Goal: Task Accomplishment & Management: Complete application form

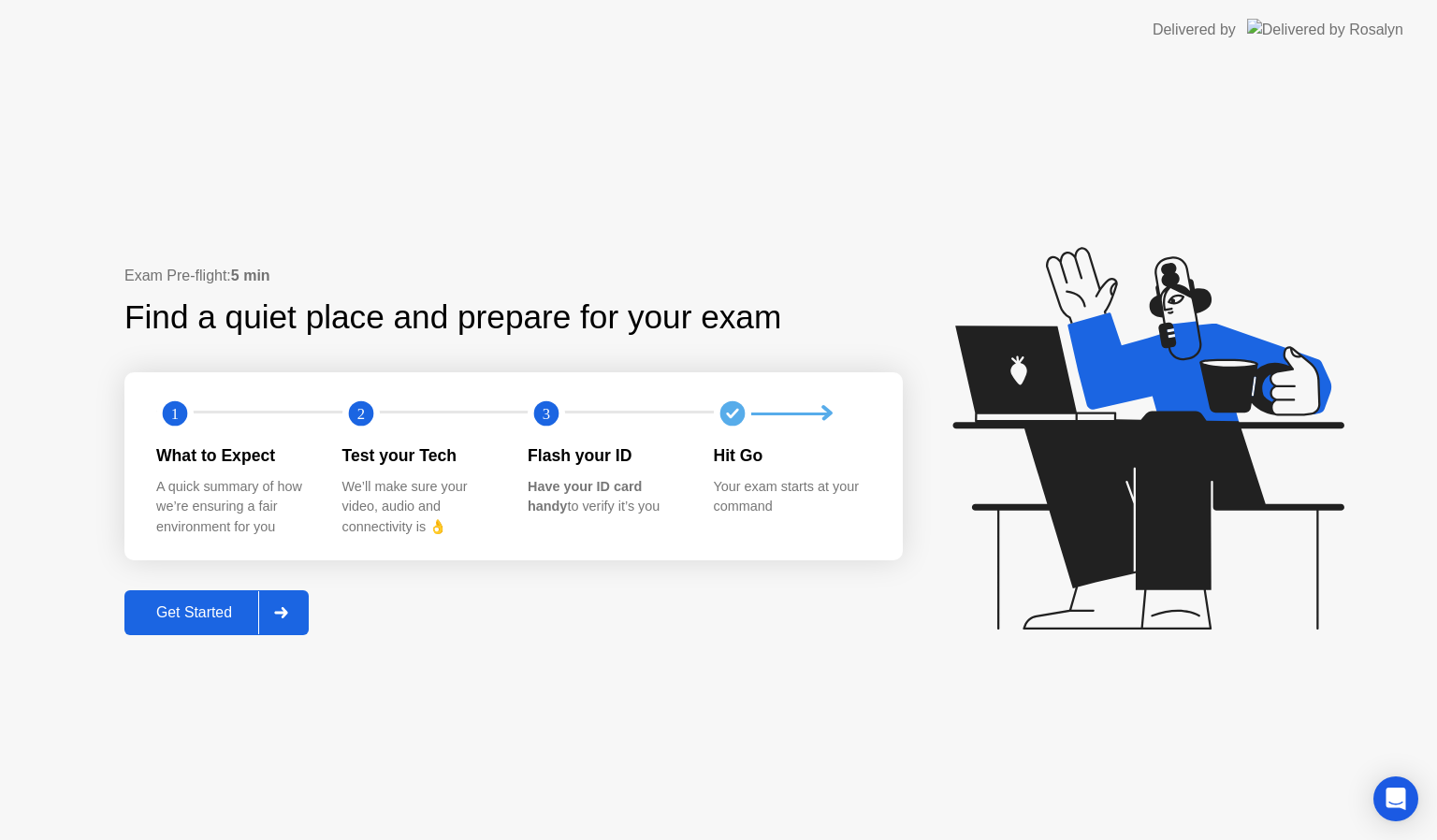
click at [323, 617] on div "Exam Pre-flight: 5 min Find a quiet place and prepare for your exam 1 2 3 What …" at bounding box center [513, 449] width 778 height 369
click at [330, 606] on div "Exam Pre-flight: 5 min Find a quiet place and prepare for your exam 1 2 3 What …" at bounding box center [513, 449] width 778 height 369
click at [272, 610] on div at bounding box center [280, 613] width 44 height 43
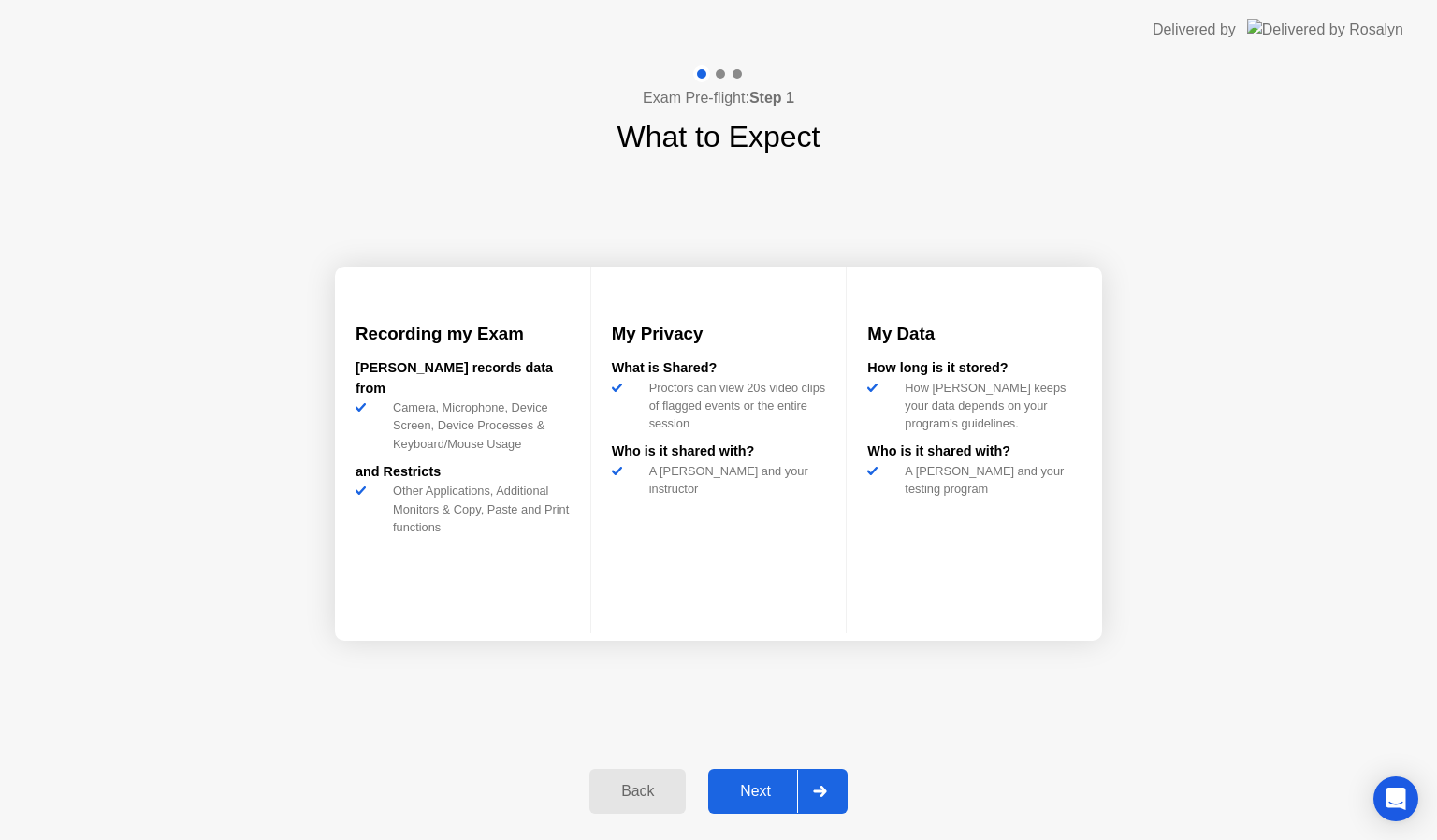
click at [811, 782] on div at bounding box center [819, 791] width 44 height 43
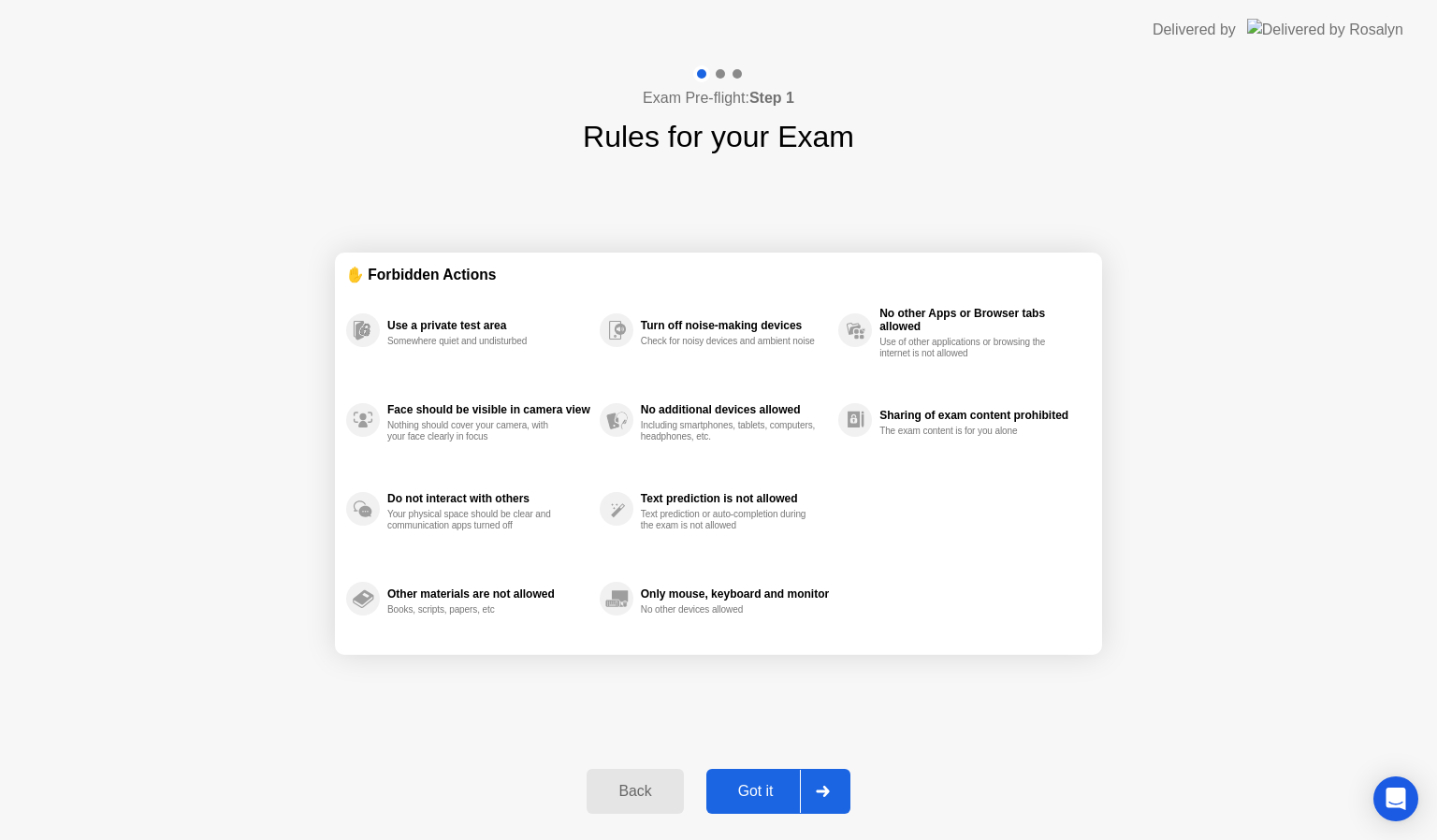
click at [821, 784] on div at bounding box center [822, 791] width 44 height 43
select select "**********"
select select "*******"
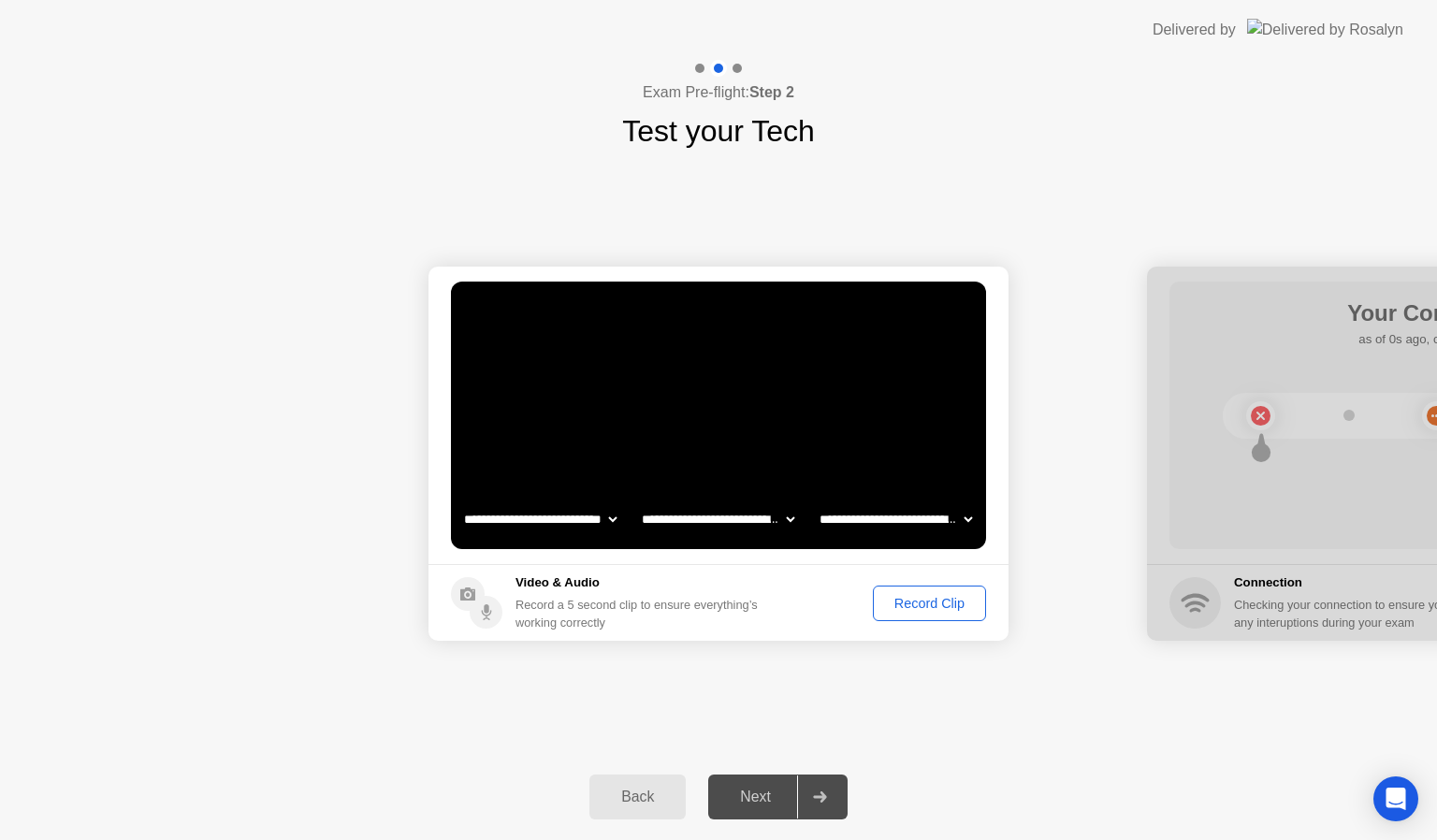
click at [951, 591] on button "Record Clip" at bounding box center [929, 603] width 113 height 36
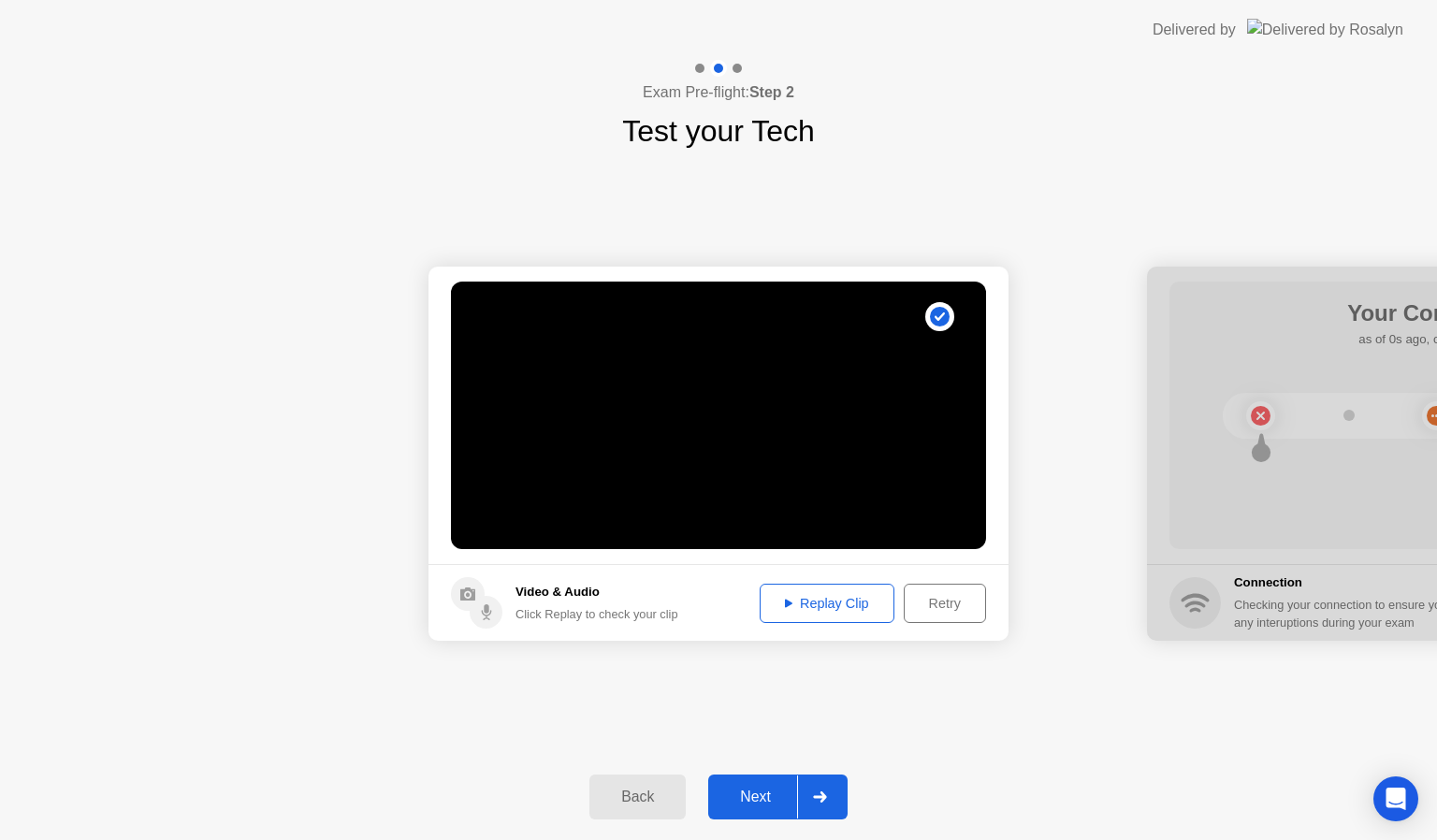
click at [829, 793] on div at bounding box center [819, 797] width 44 height 43
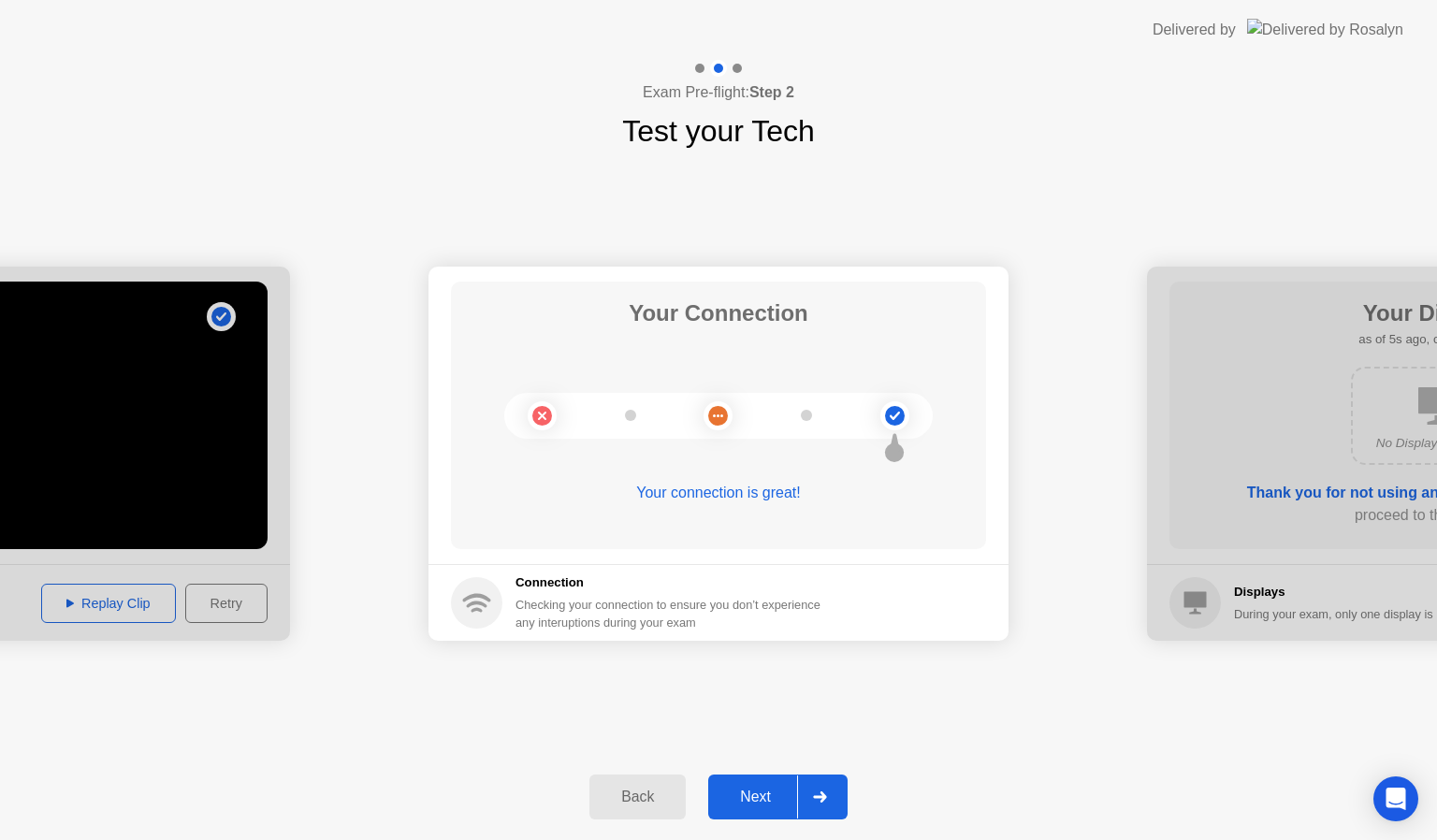
click at [833, 793] on div at bounding box center [819, 797] width 44 height 43
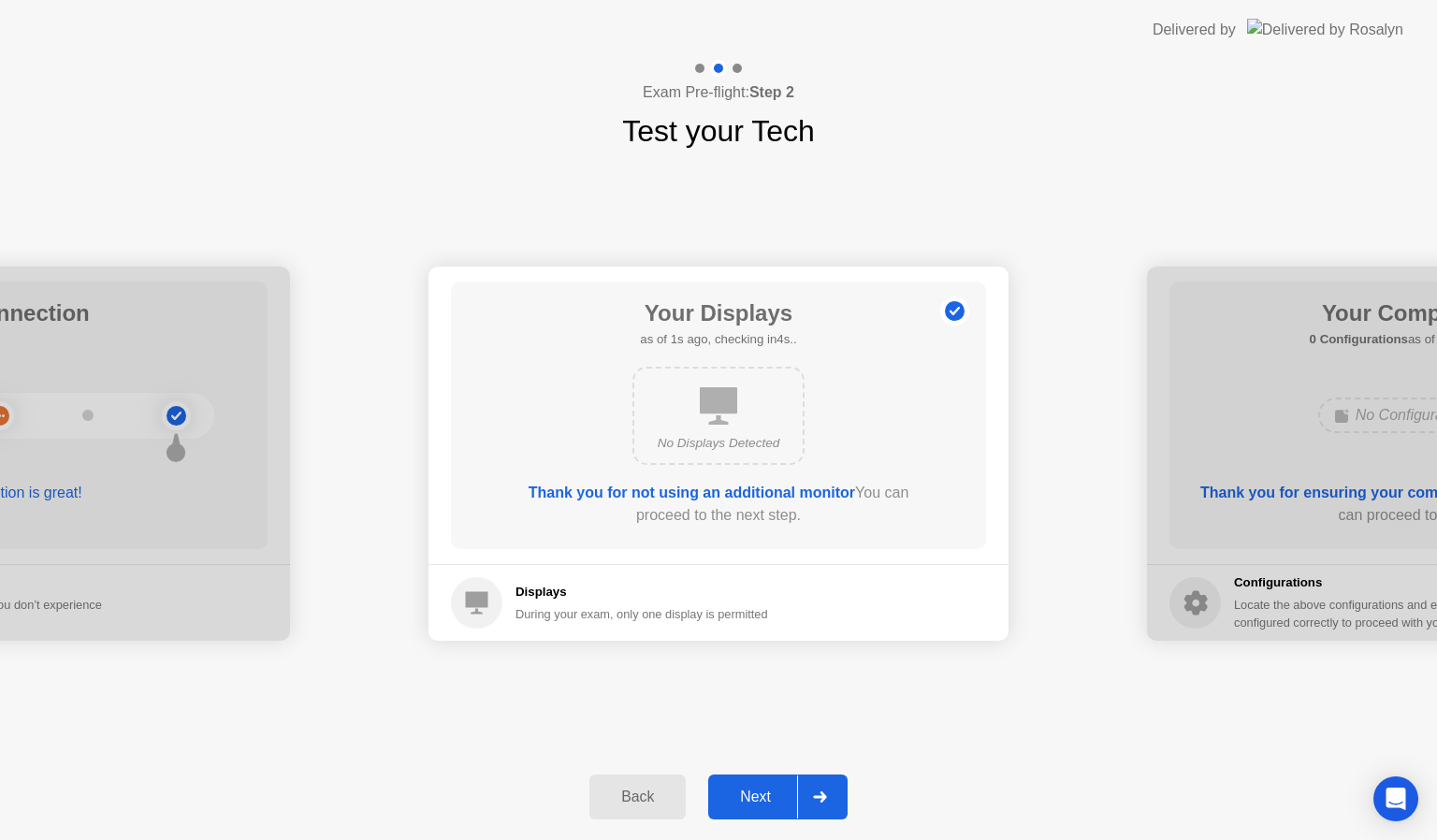
click at [833, 793] on div at bounding box center [819, 797] width 44 height 43
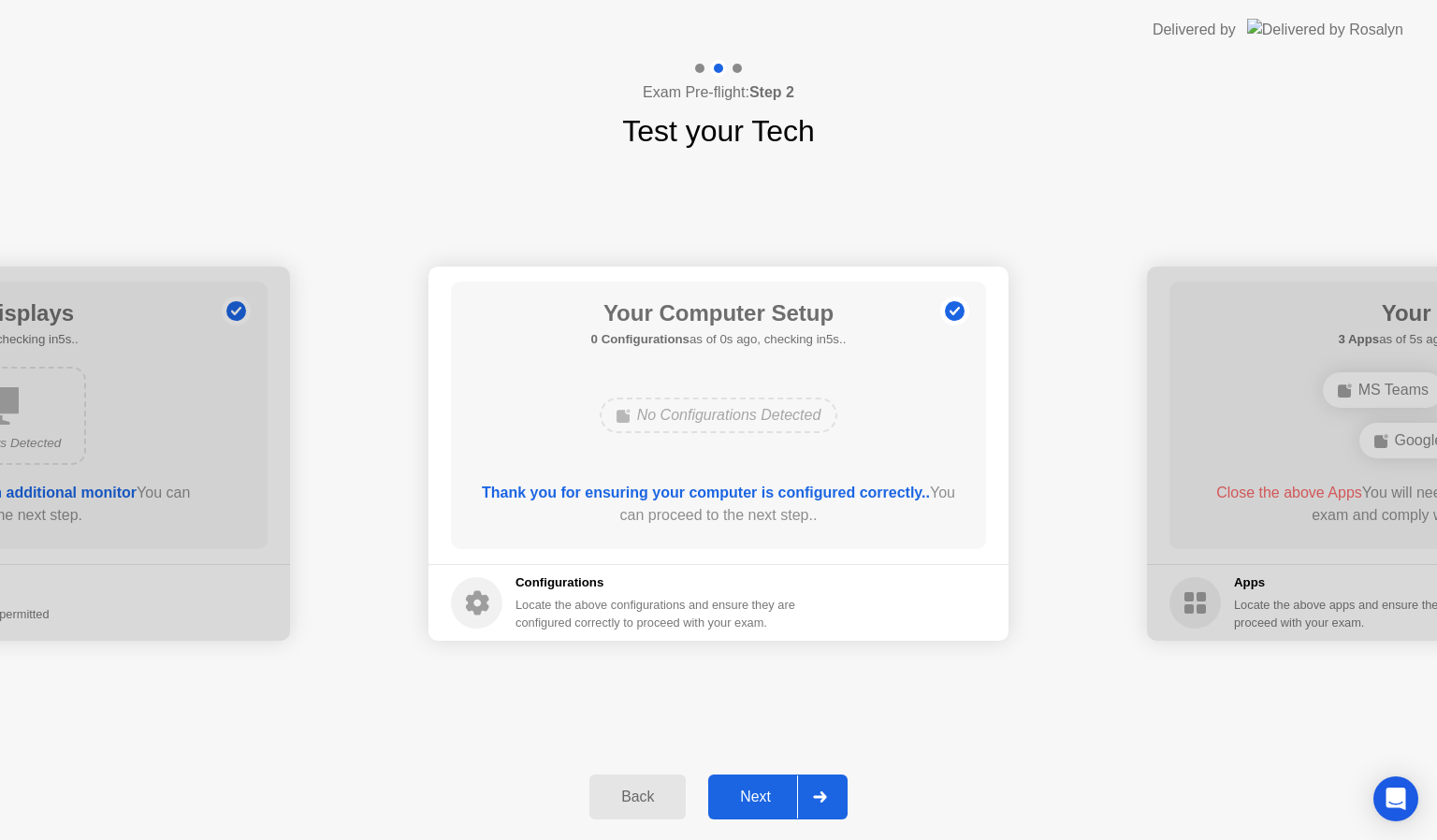
click at [833, 793] on div at bounding box center [819, 797] width 44 height 43
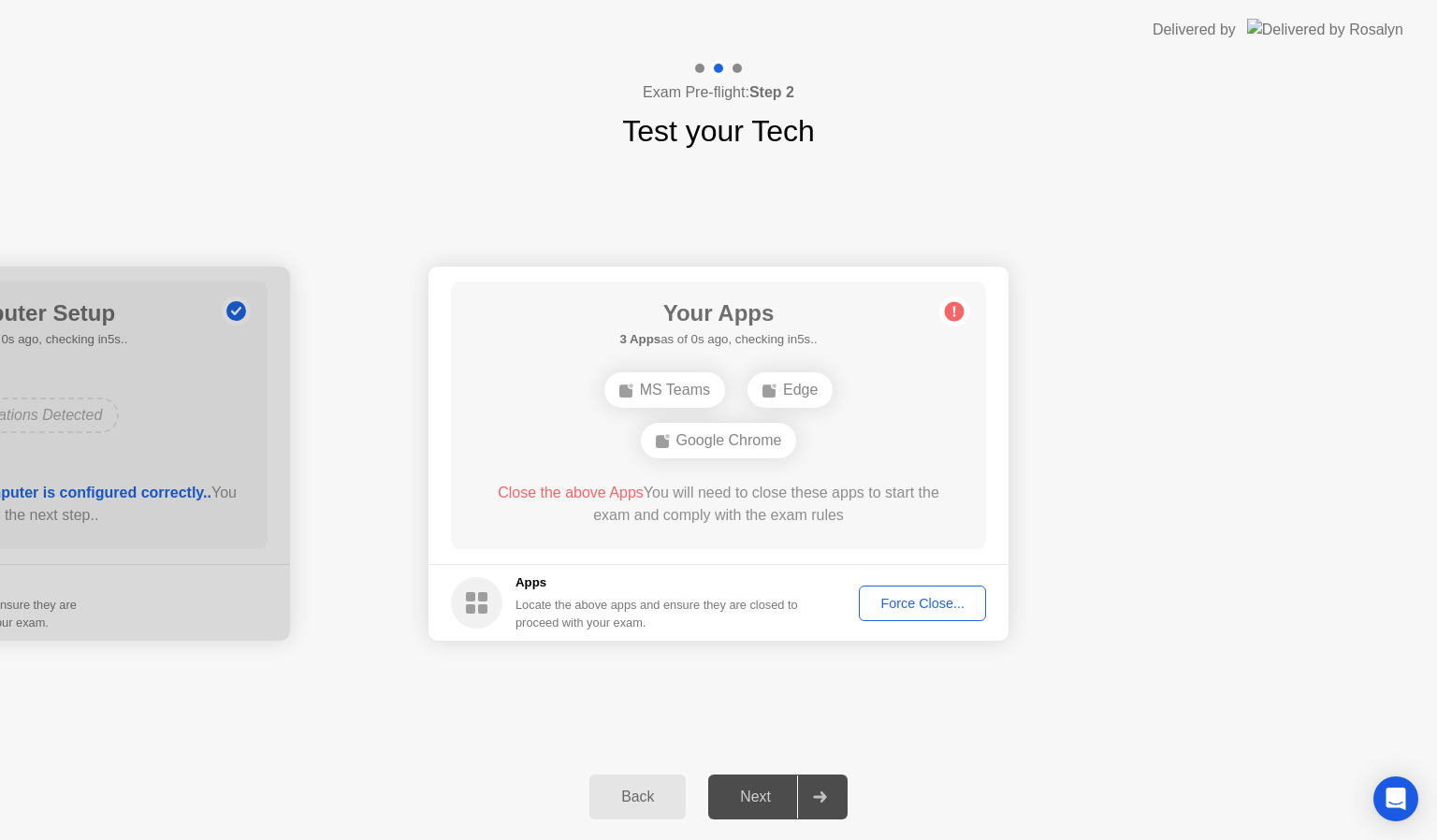
click at [913, 596] on div "Force Close..." at bounding box center [923, 602] width 114 height 14
click at [894, 607] on div "Force Close..." at bounding box center [923, 602] width 114 height 14
click at [918, 602] on div "Force Close..." at bounding box center [923, 602] width 114 height 14
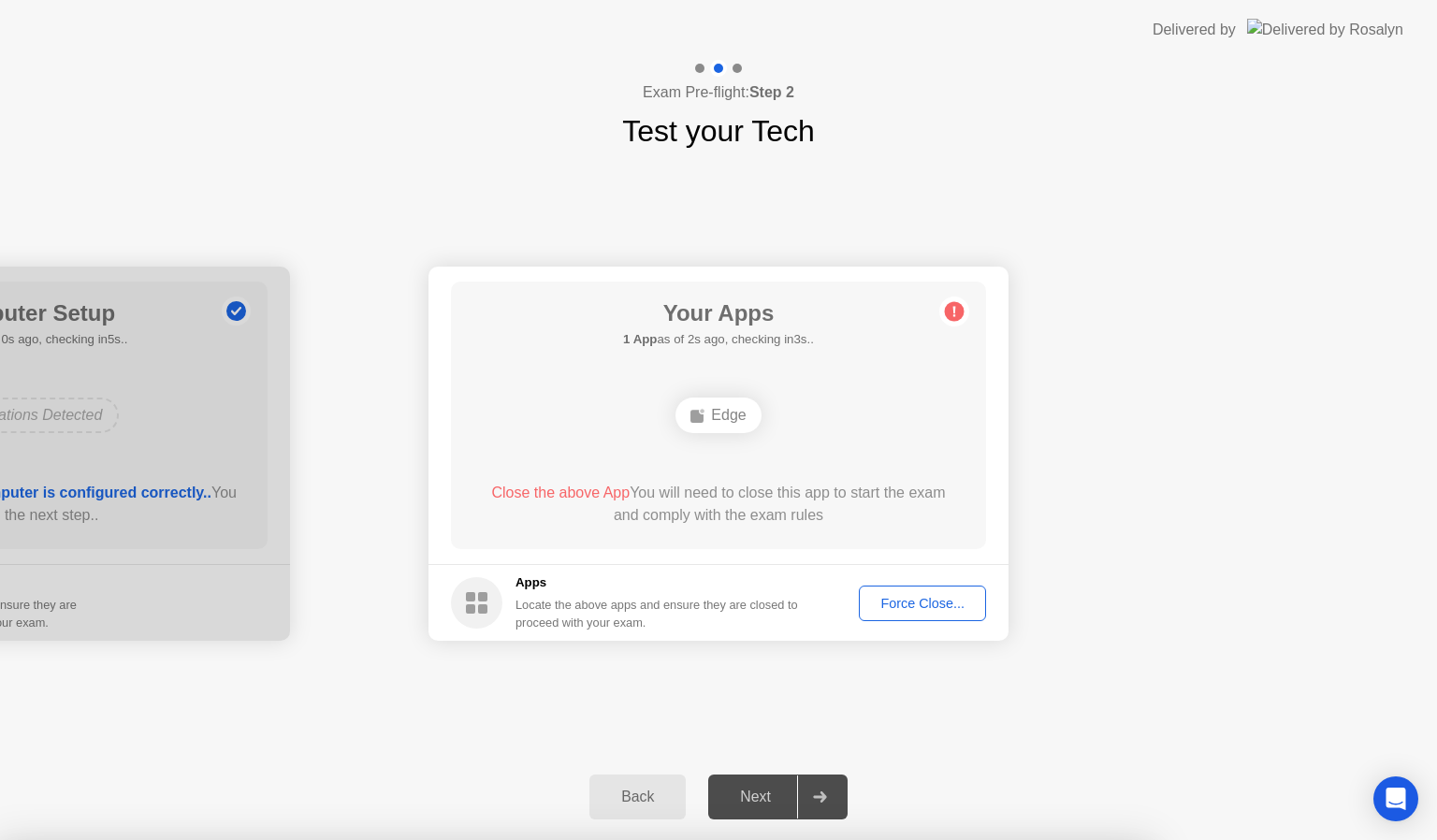
click at [912, 595] on div "Force Close..." at bounding box center [923, 602] width 114 height 14
click at [923, 595] on div "Force Close..." at bounding box center [923, 602] width 114 height 14
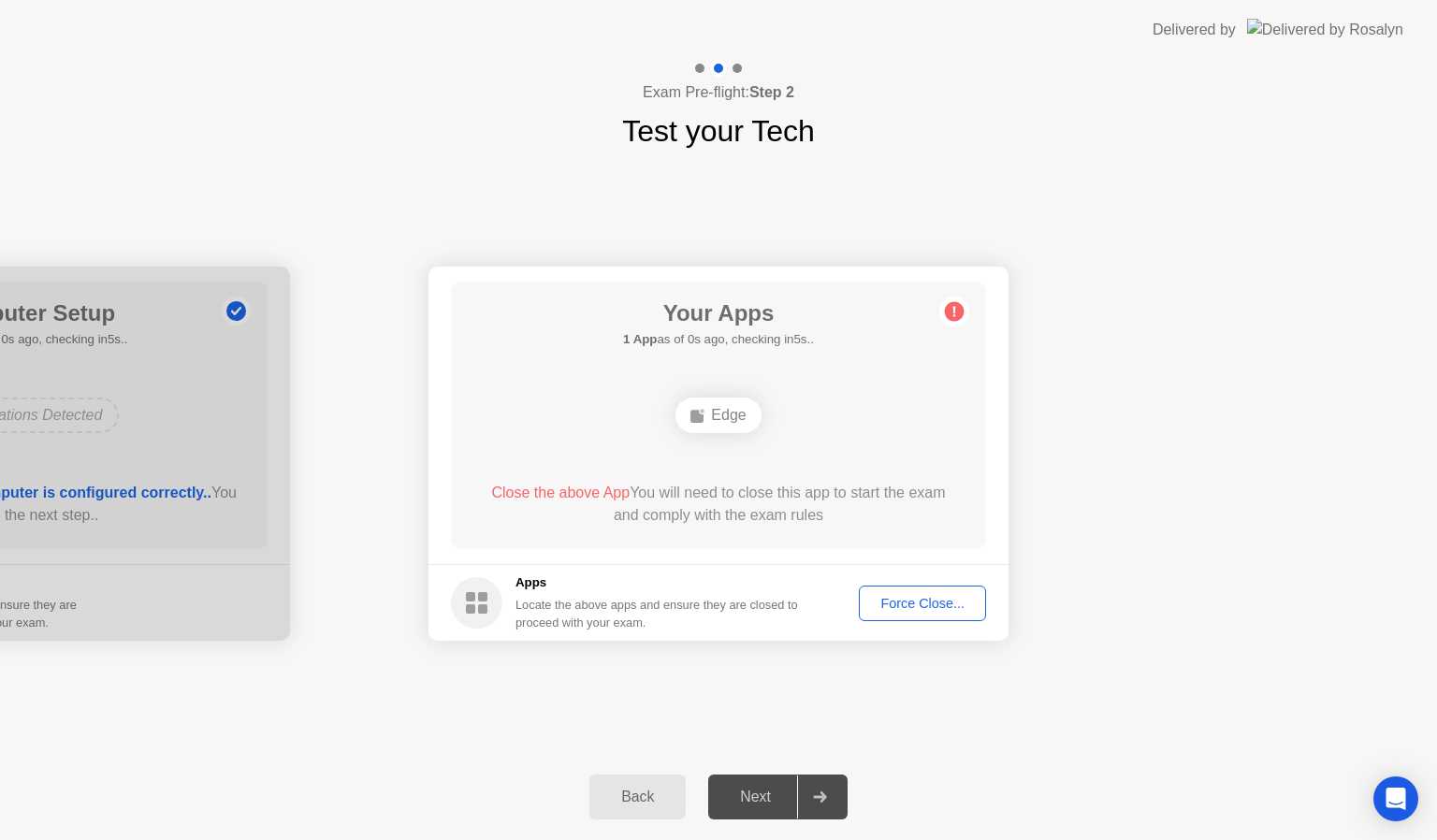
click at [910, 598] on div "Force Close..." at bounding box center [923, 602] width 114 height 14
click at [916, 609] on div "Force Close..." at bounding box center [923, 602] width 114 height 14
click at [921, 602] on div "Force Close..." at bounding box center [923, 602] width 114 height 14
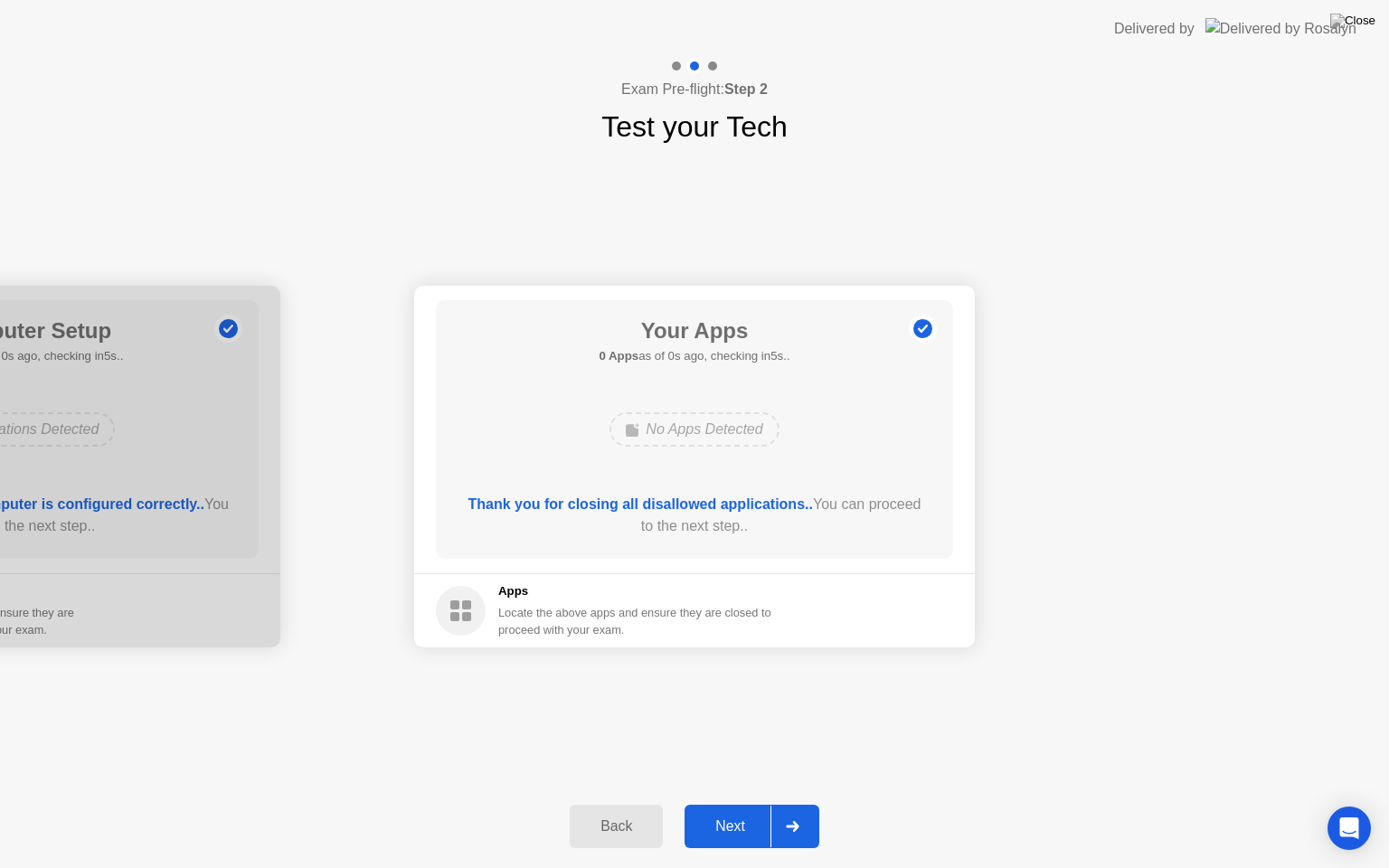
click at [921, 608] on footer "Apps Locate the above apps and ensure they are closed to proceed with your exam." at bounding box center [694, 609] width 561 height 74
click at [798, 811] on icon at bounding box center [793, 827] width 14 height 11
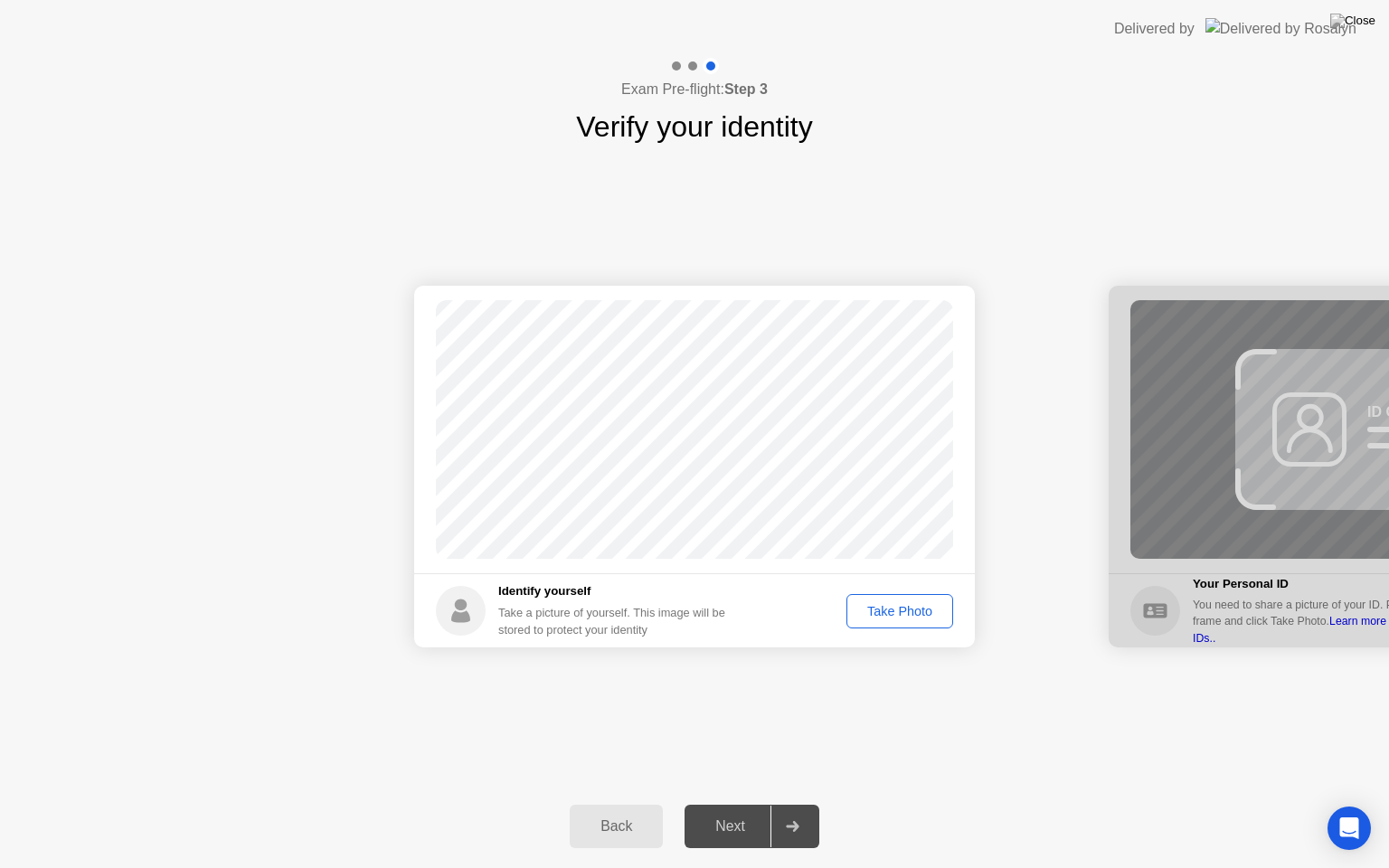
click at [912, 609] on div "Take Photo" at bounding box center [900, 610] width 94 height 14
click at [806, 811] on div at bounding box center [792, 826] width 43 height 42
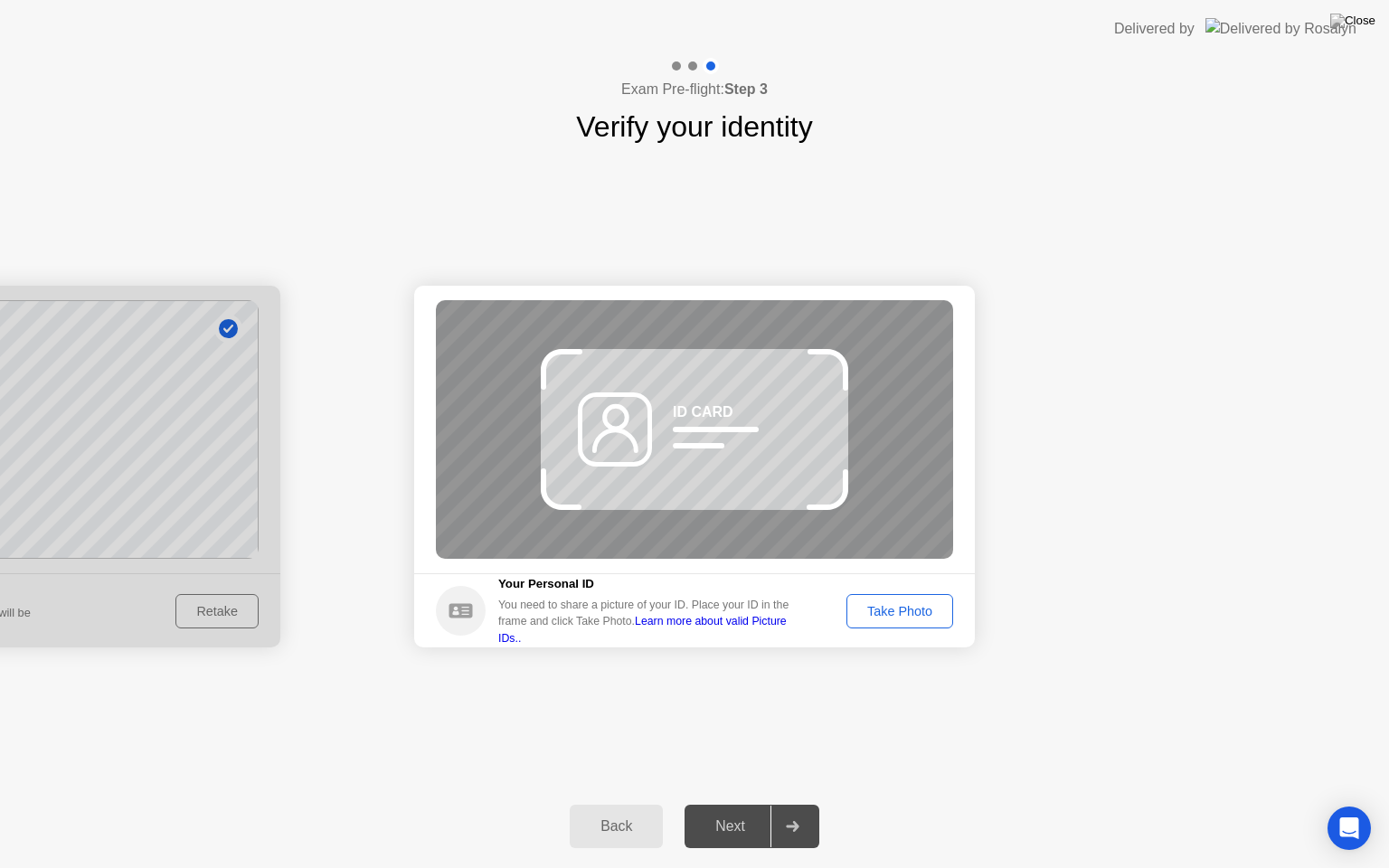
click at [905, 610] on div "Take Photo" at bounding box center [900, 610] width 94 height 14
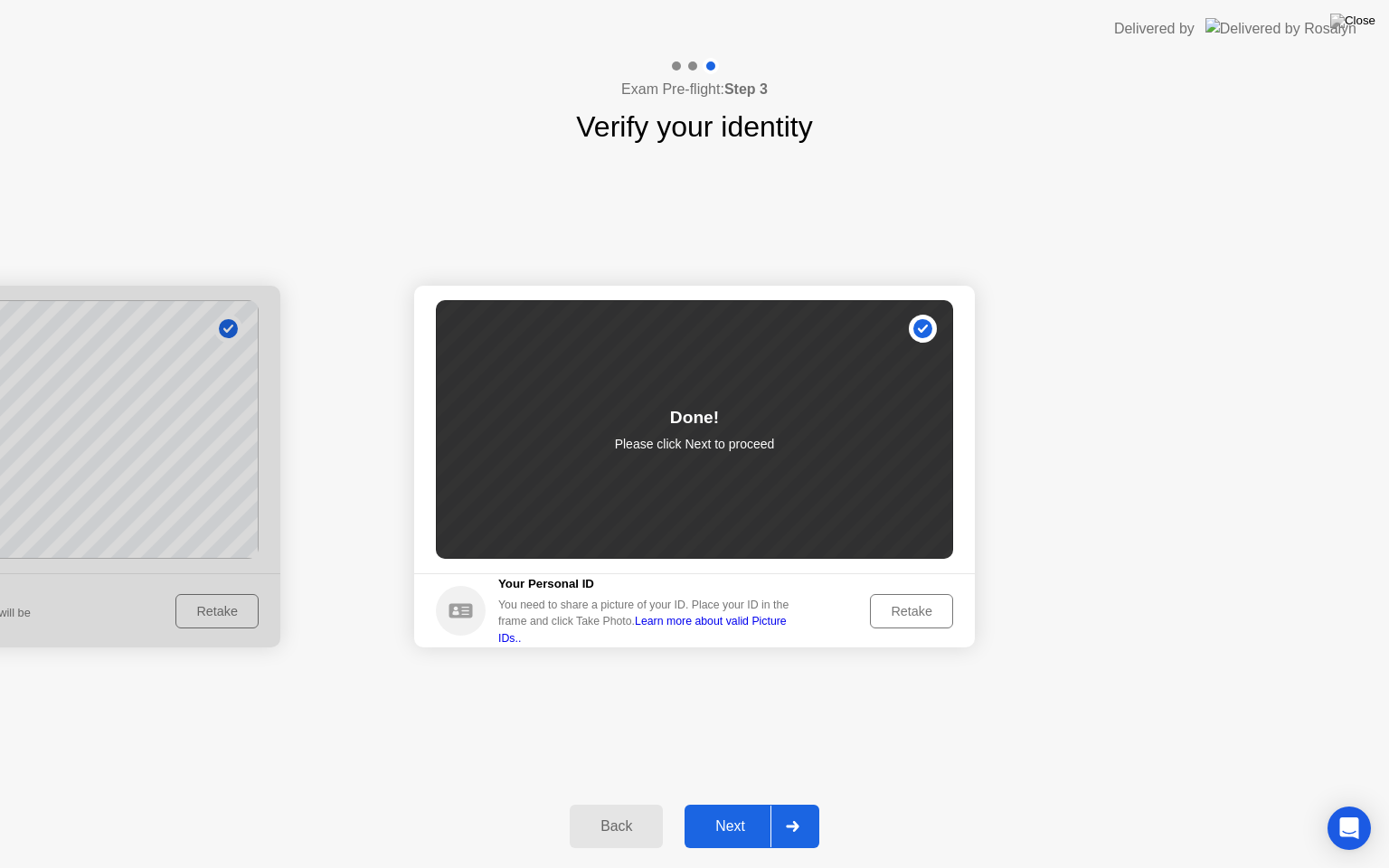
click at [789, 811] on div at bounding box center [792, 826] width 43 height 42
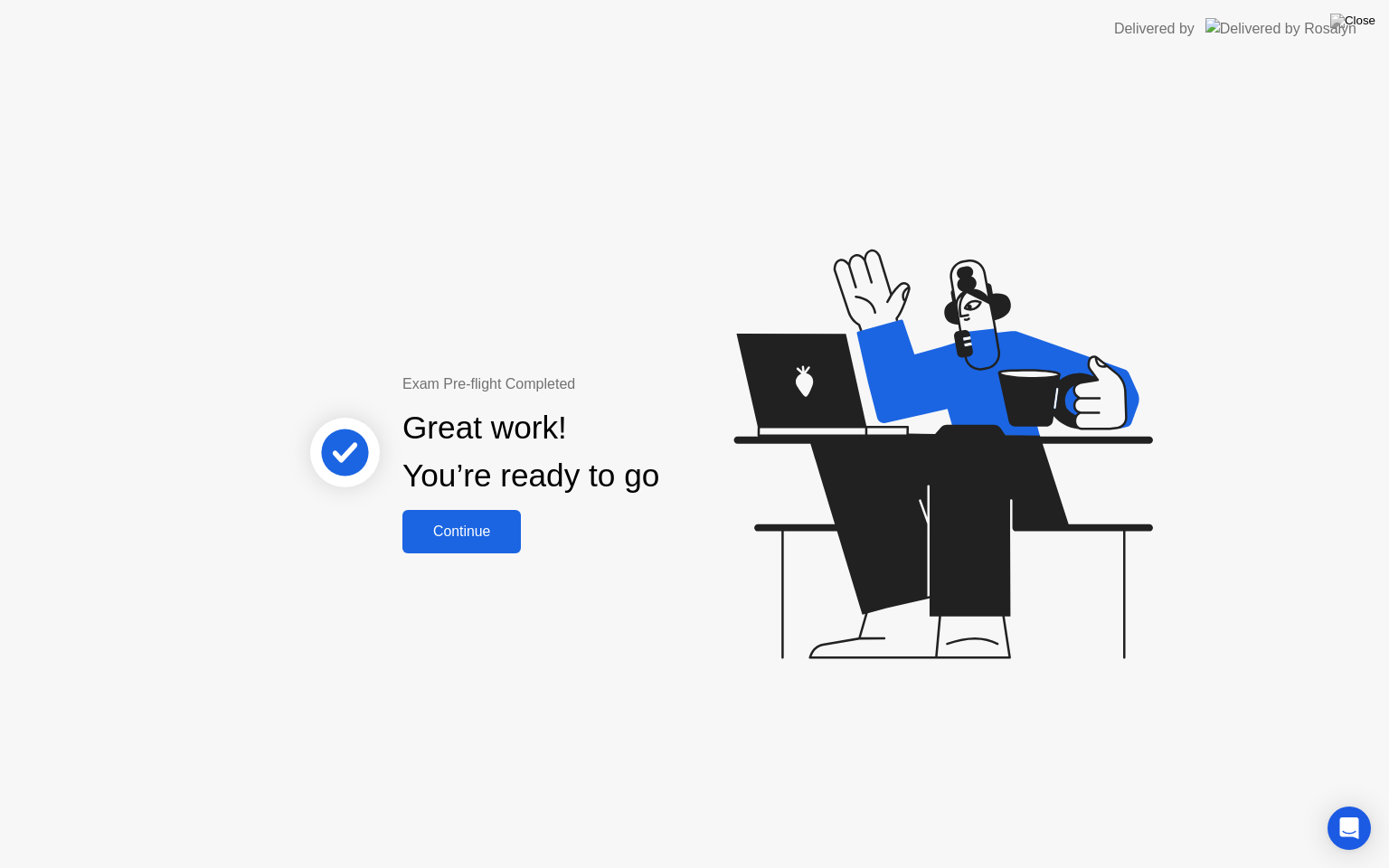
click at [481, 534] on div "Continue" at bounding box center [461, 531] width 107 height 16
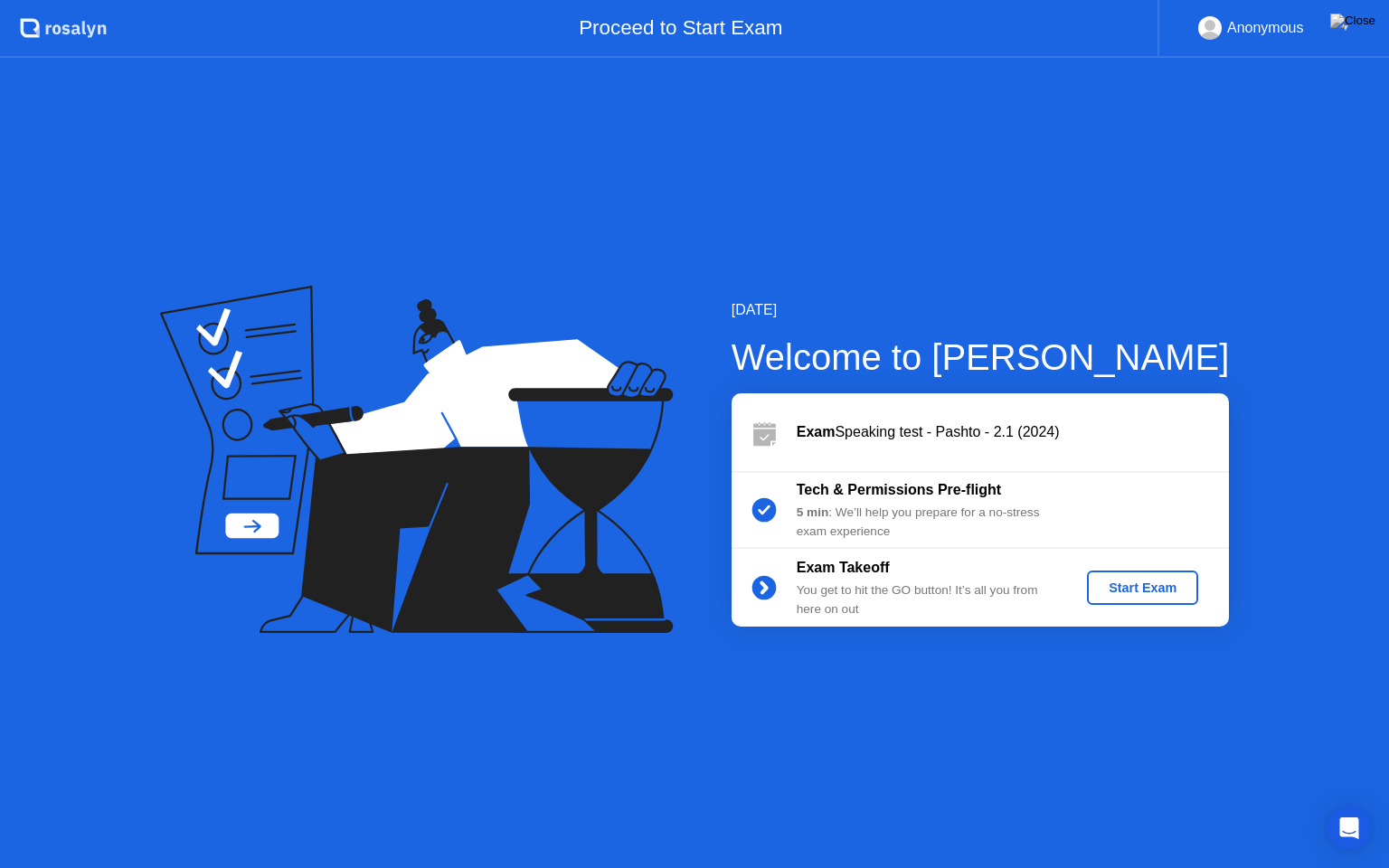
click at [481, 534] on icon at bounding box center [416, 460] width 513 height 348
click at [1164, 590] on div "Start Exam" at bounding box center [1143, 587] width 97 height 14
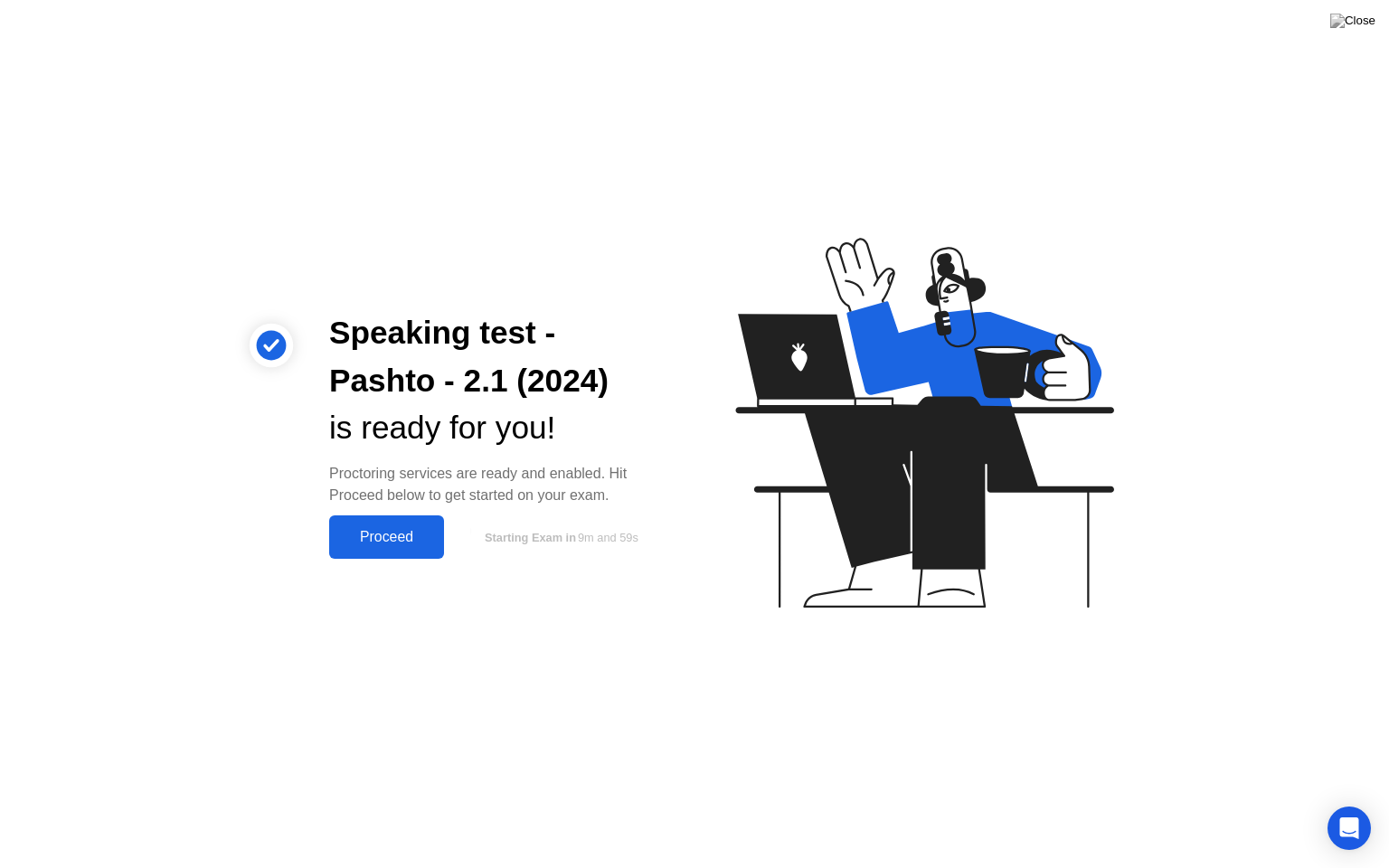
click at [408, 537] on div "Proceed" at bounding box center [386, 536] width 104 height 16
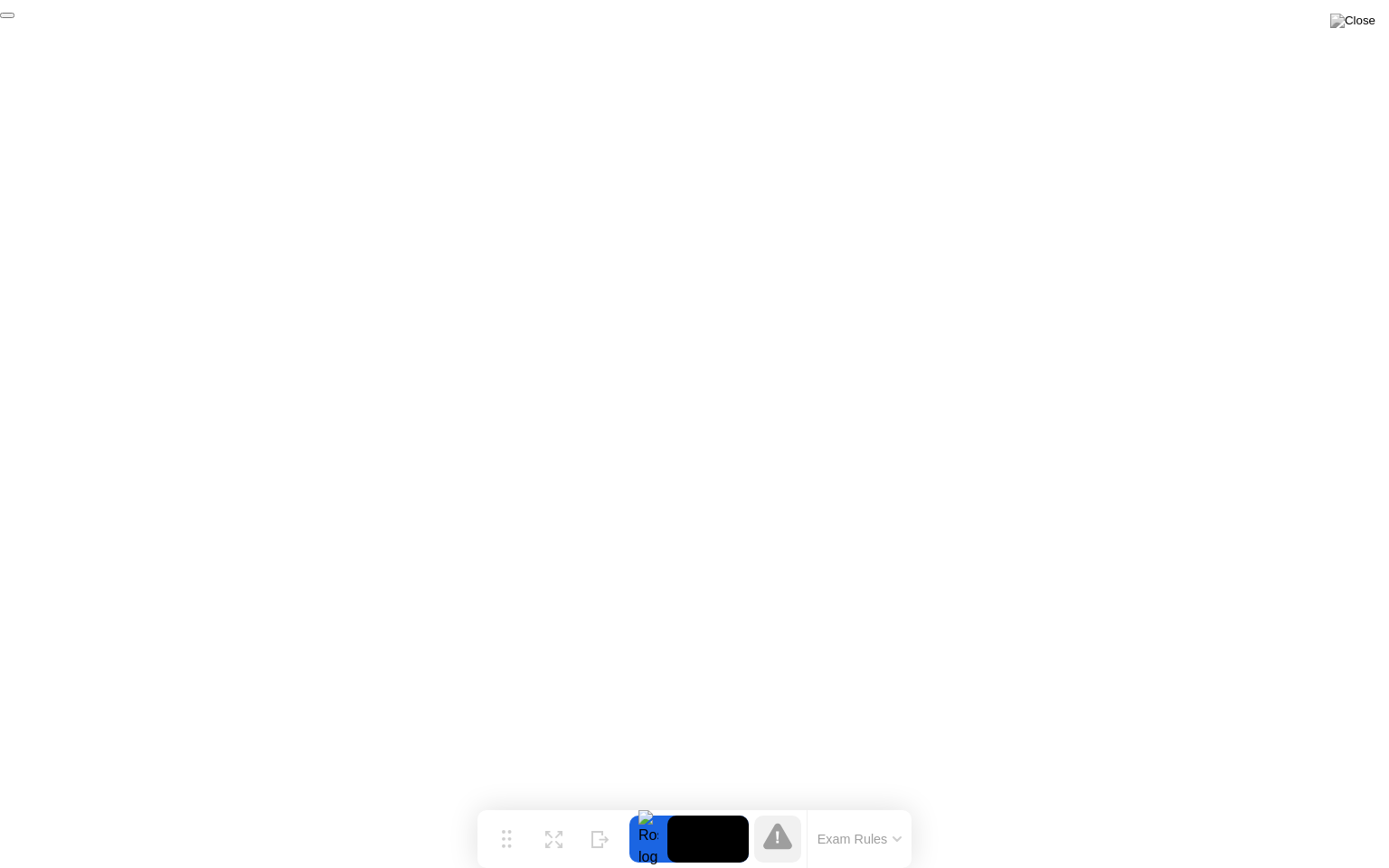
click div "End Proctoring Session"
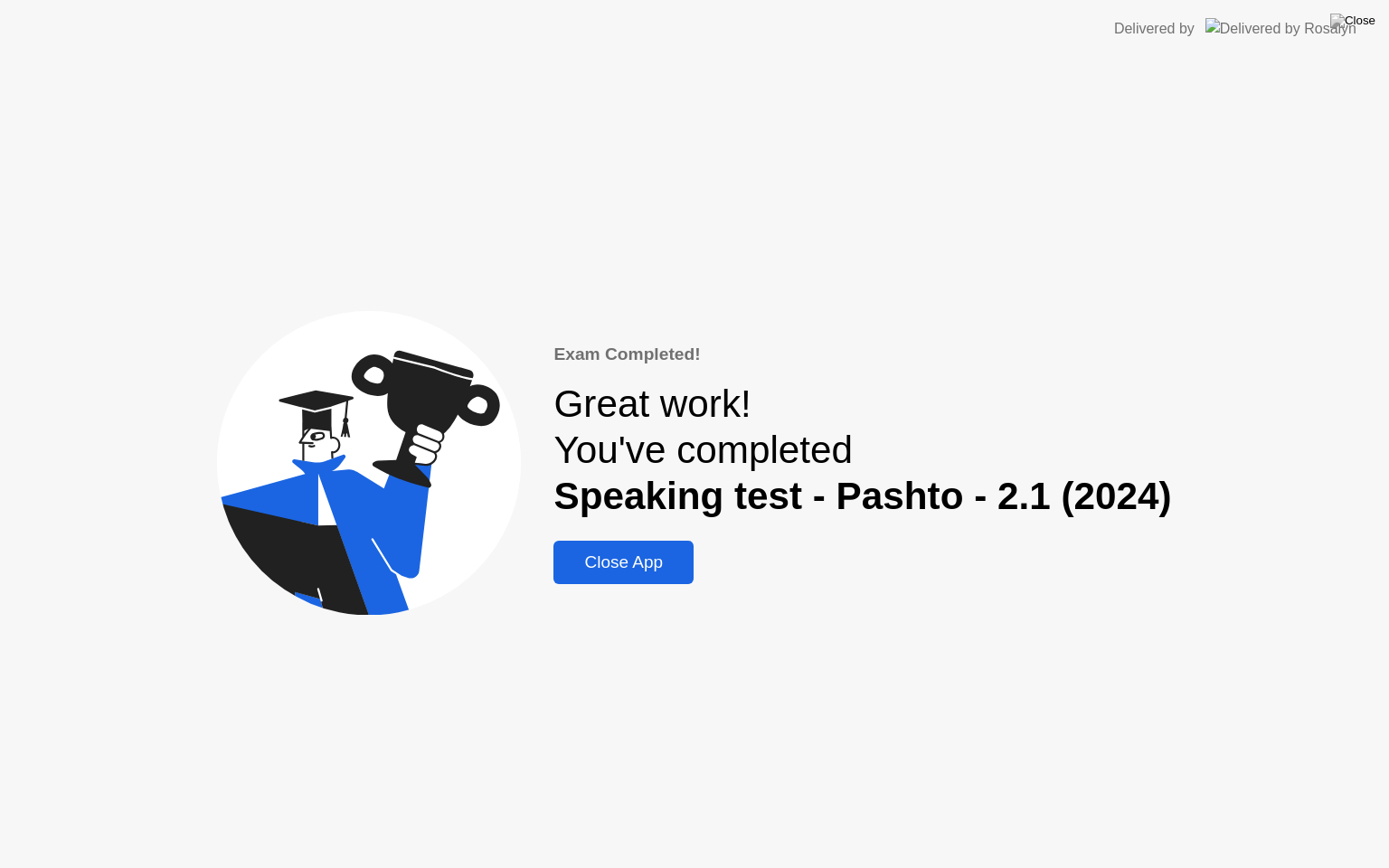
click at [649, 573] on div "Close App" at bounding box center [623, 562] width 129 height 20
